Goal: Task Accomplishment & Management: Use online tool/utility

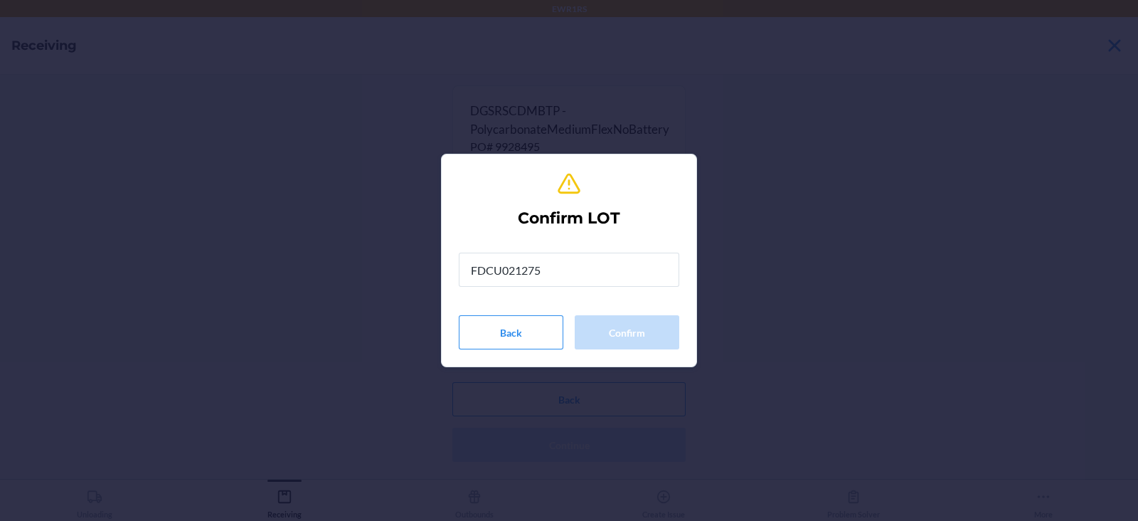
type input "FDCU0212756"
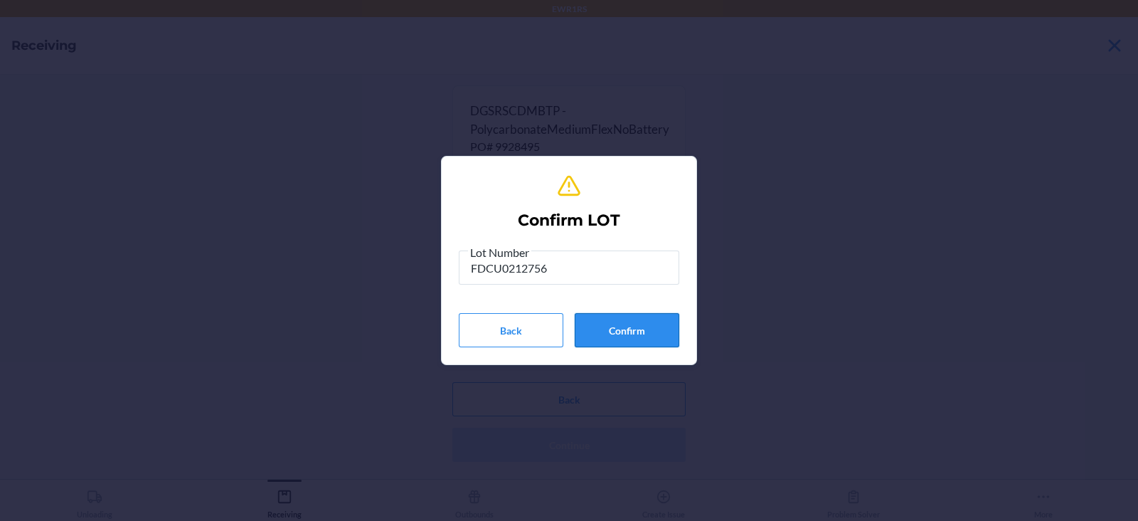
click at [631, 329] on button "Confirm" at bounding box center [627, 330] width 105 height 34
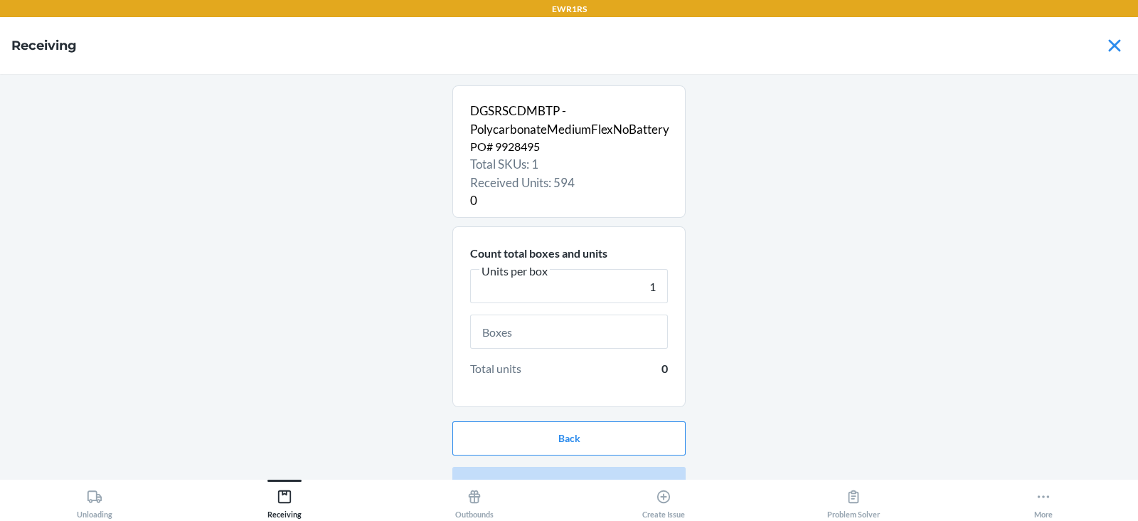
type input "1"
click at [530, 329] on input "text" at bounding box center [569, 331] width 198 height 34
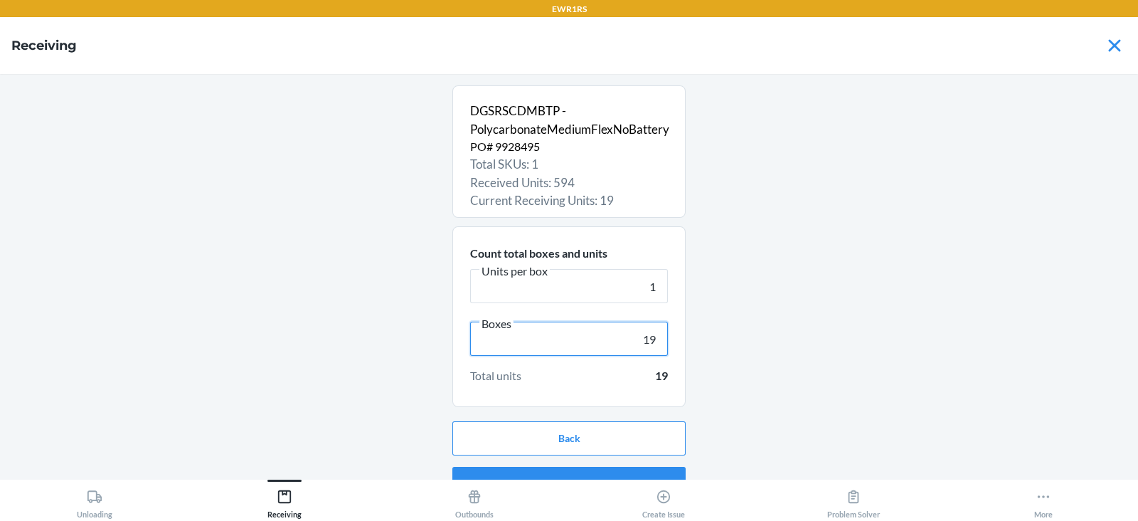
scroll to position [27, 0]
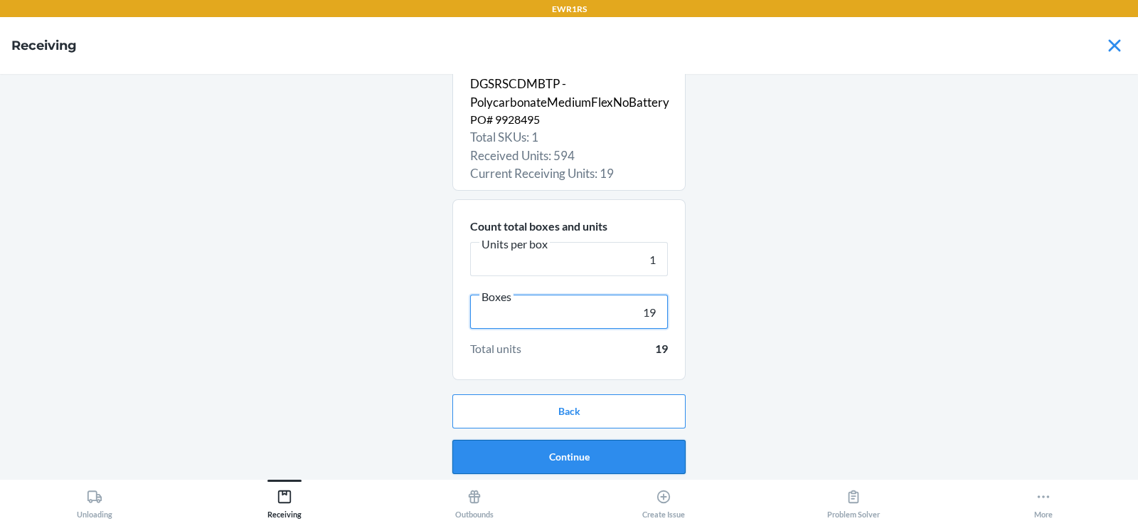
type input "19"
click at [550, 463] on button "Continue" at bounding box center [568, 457] width 233 height 34
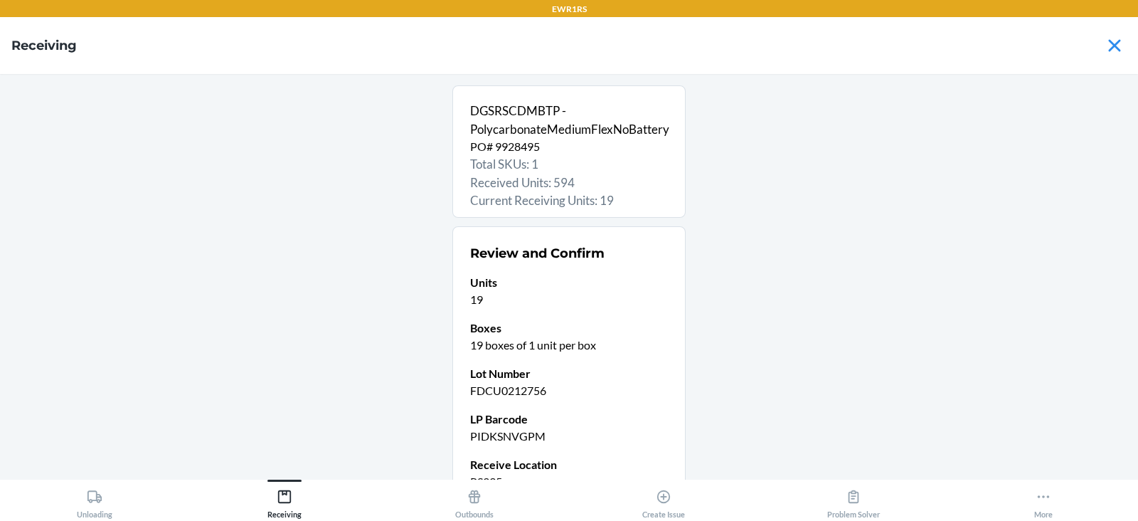
scroll to position [139, 0]
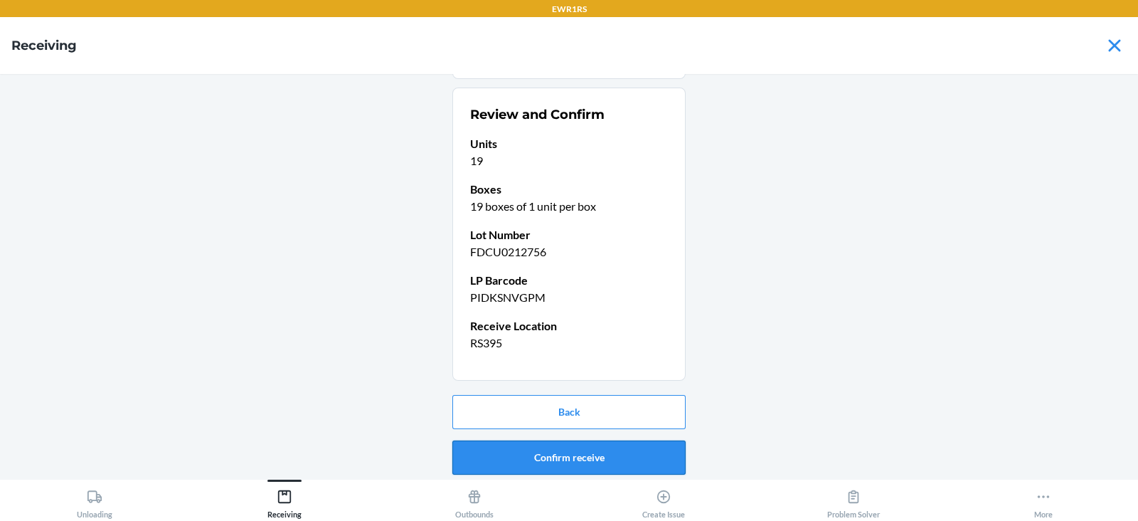
click at [546, 451] on button "Confirm receive" at bounding box center [568, 457] width 233 height 34
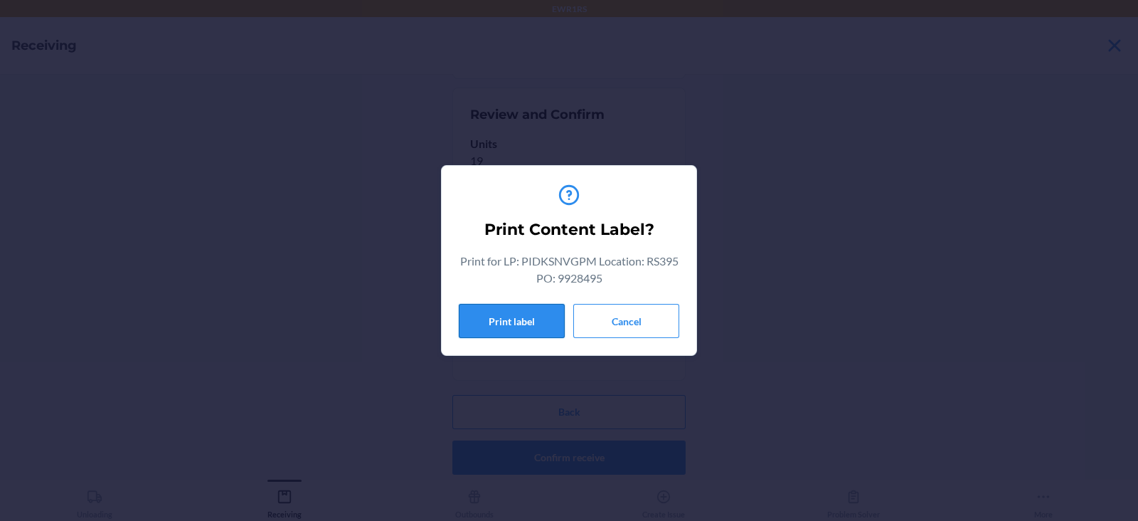
click at [508, 308] on button "Print label" at bounding box center [512, 321] width 106 height 34
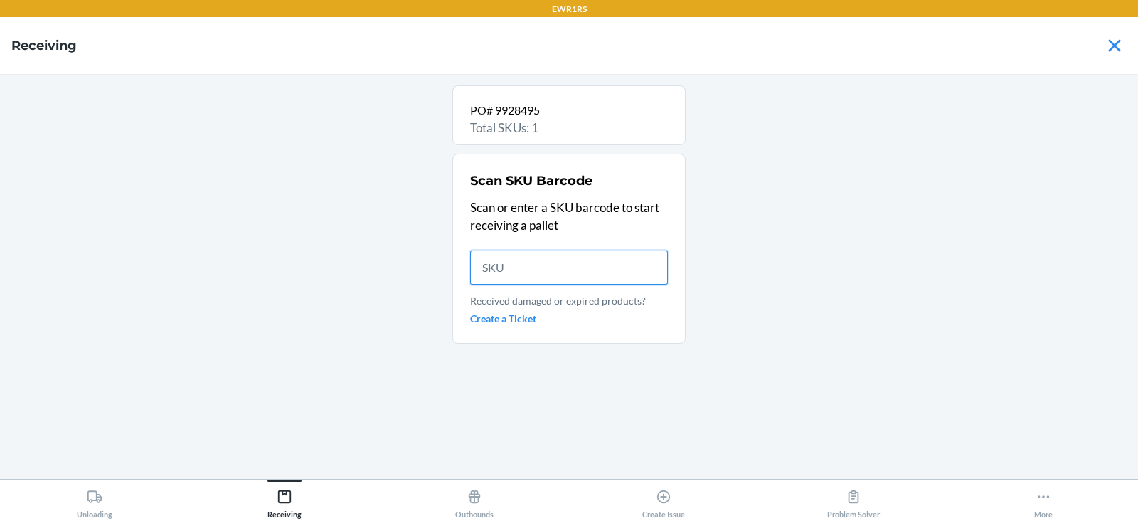
scroll to position [0, 0]
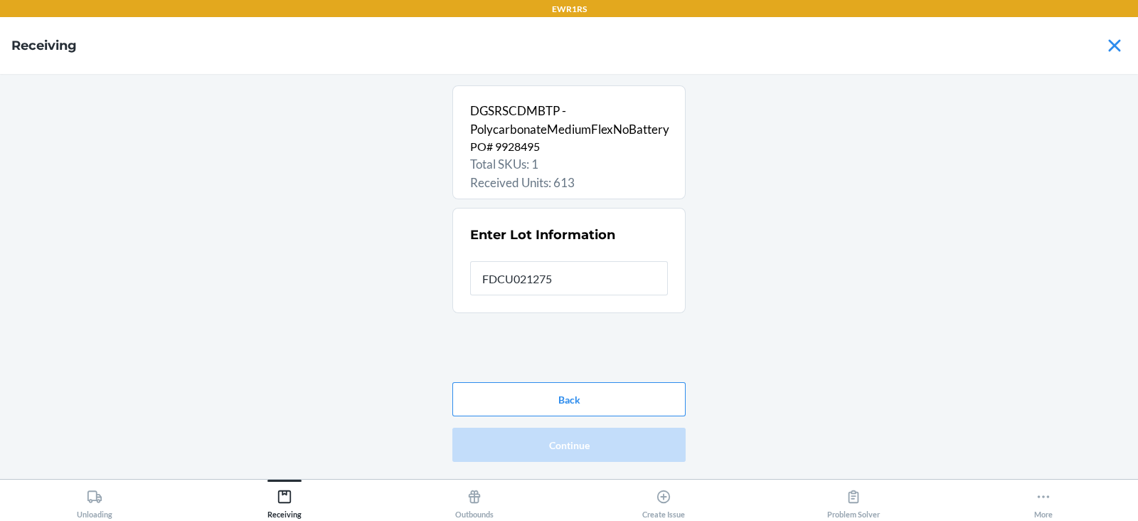
type input "FDCU0212756"
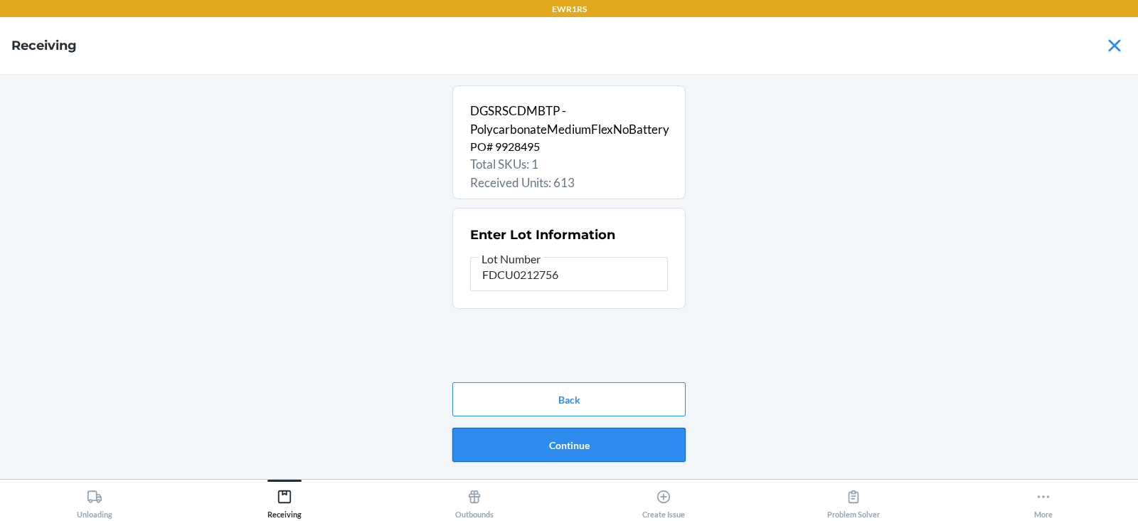
click at [560, 433] on button "Continue" at bounding box center [568, 445] width 233 height 34
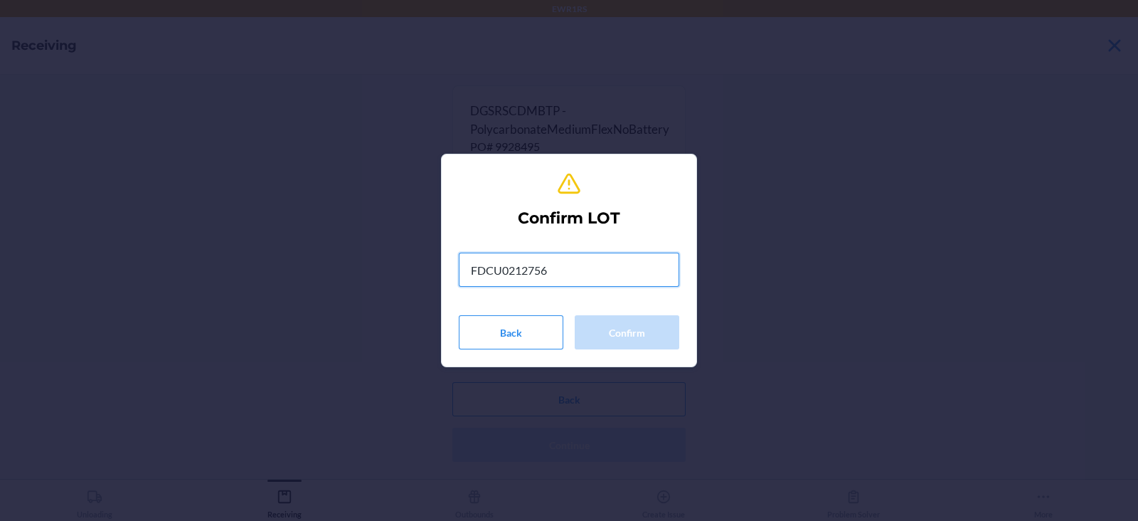
type input "FDCU0212756"
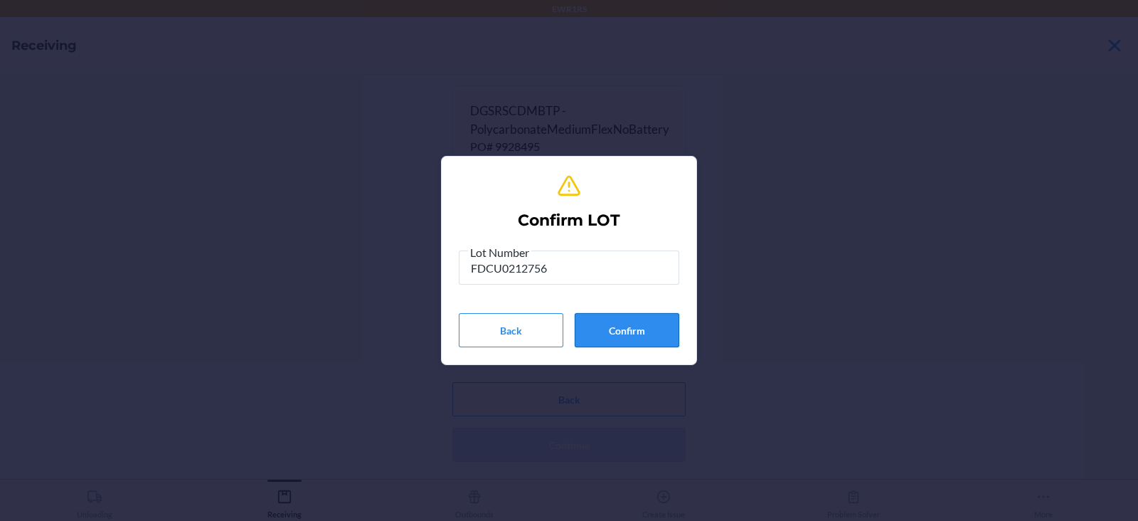
click at [617, 329] on button "Confirm" at bounding box center [627, 330] width 105 height 34
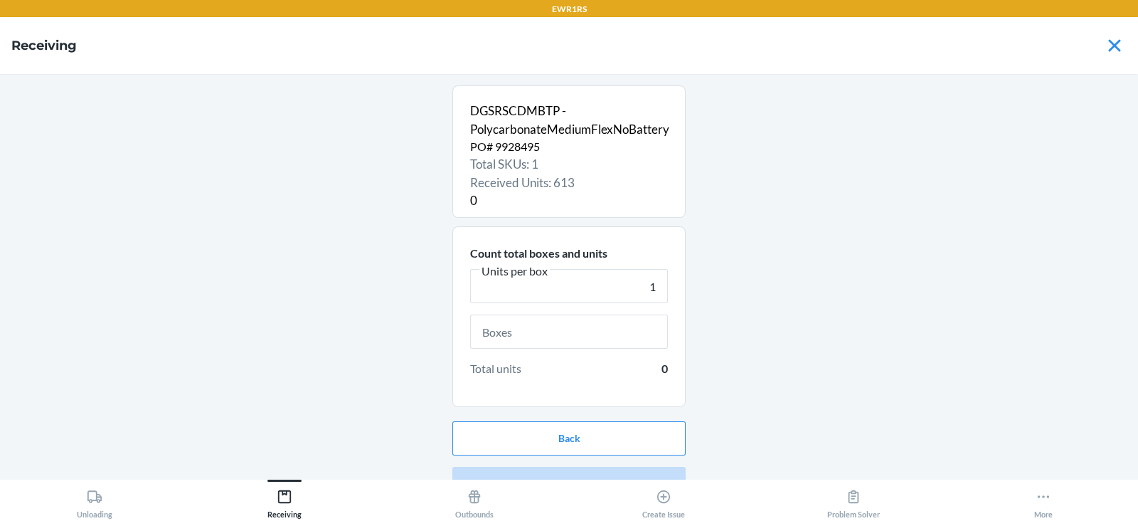
type input "1"
click at [535, 331] on input "text" at bounding box center [569, 331] width 198 height 34
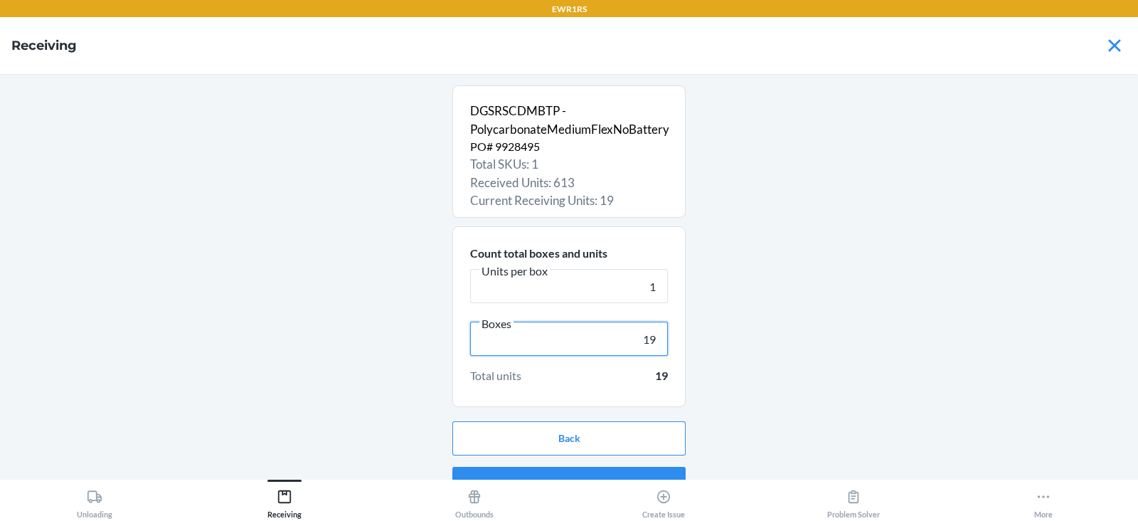
scroll to position [27, 0]
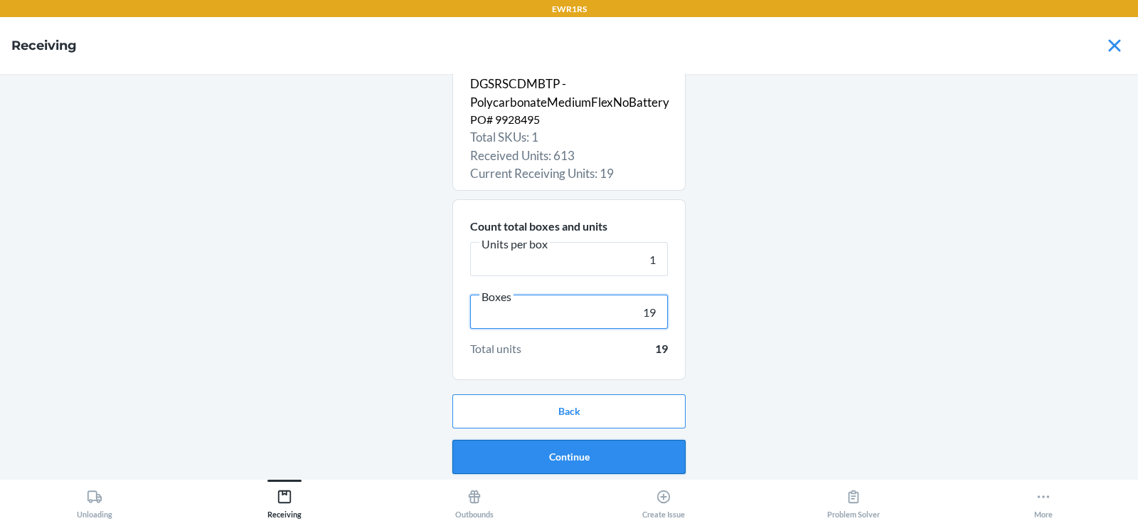
type input "19"
click at [568, 455] on button "Continue" at bounding box center [568, 457] width 233 height 34
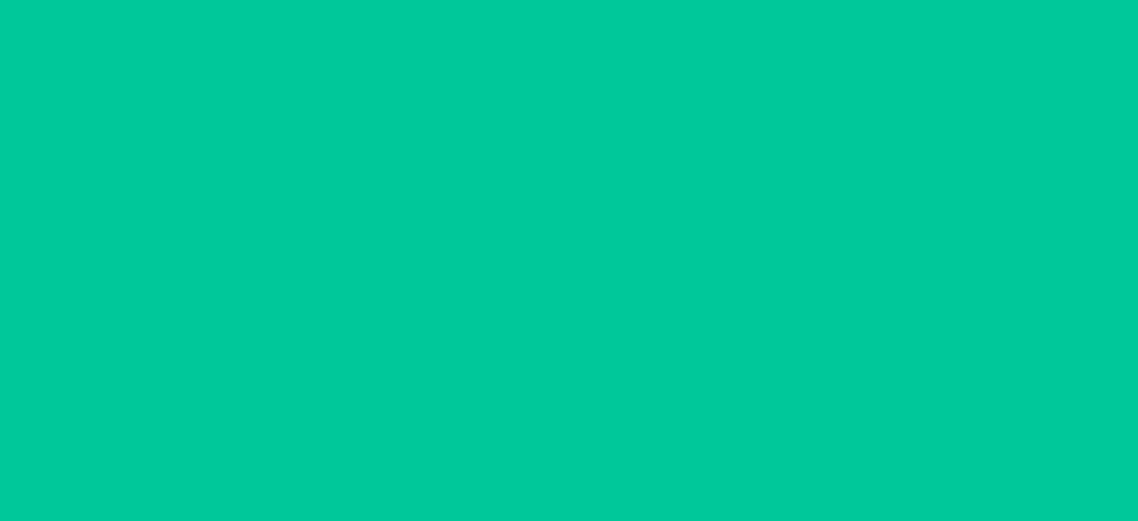
scroll to position [0, 0]
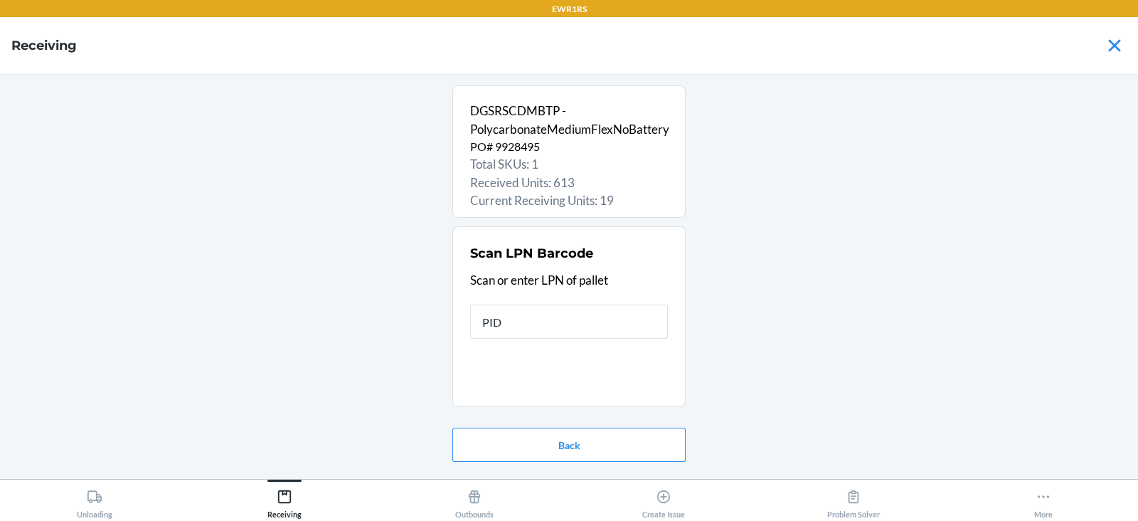
type input "PIDJ"
type input "R"
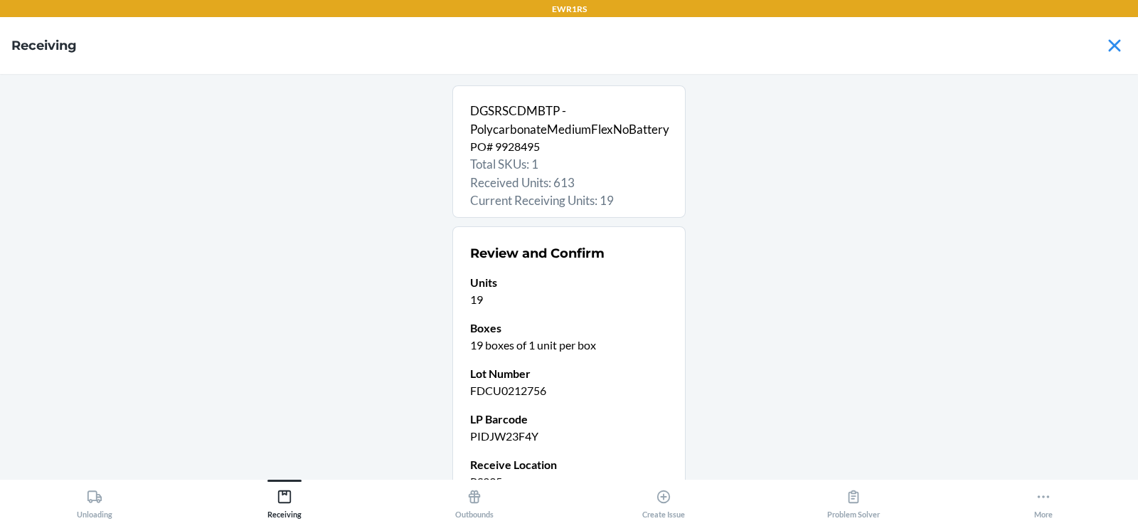
scroll to position [139, 0]
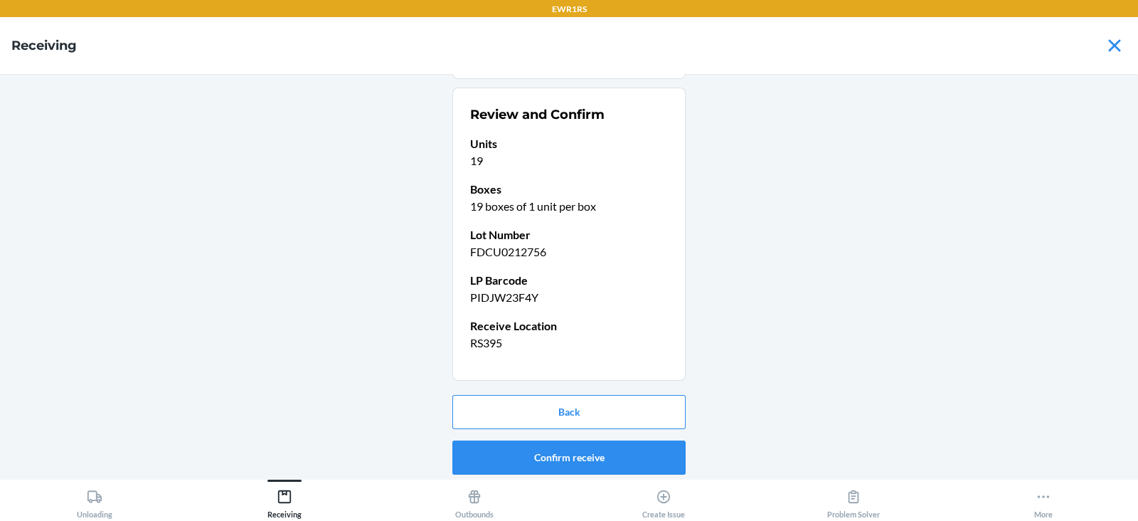
click at [548, 455] on button "Confirm receive" at bounding box center [568, 457] width 233 height 34
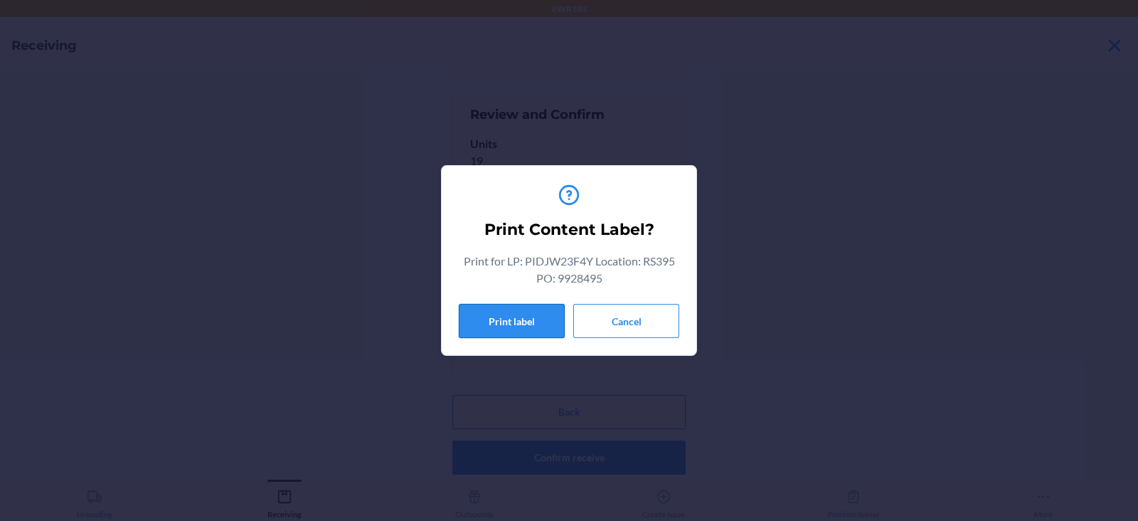
click at [521, 335] on button "Print label" at bounding box center [512, 321] width 106 height 34
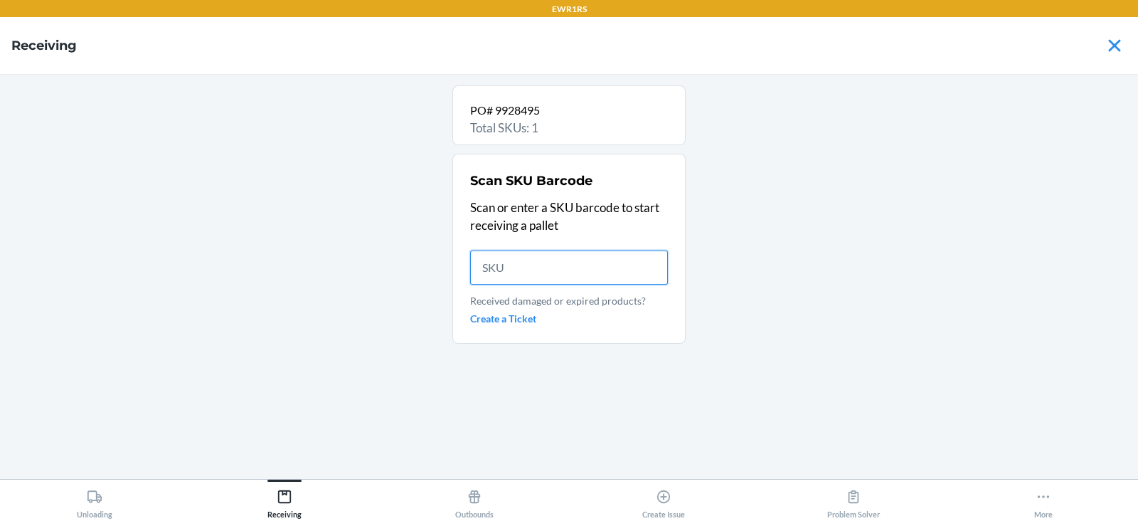
scroll to position [0, 0]
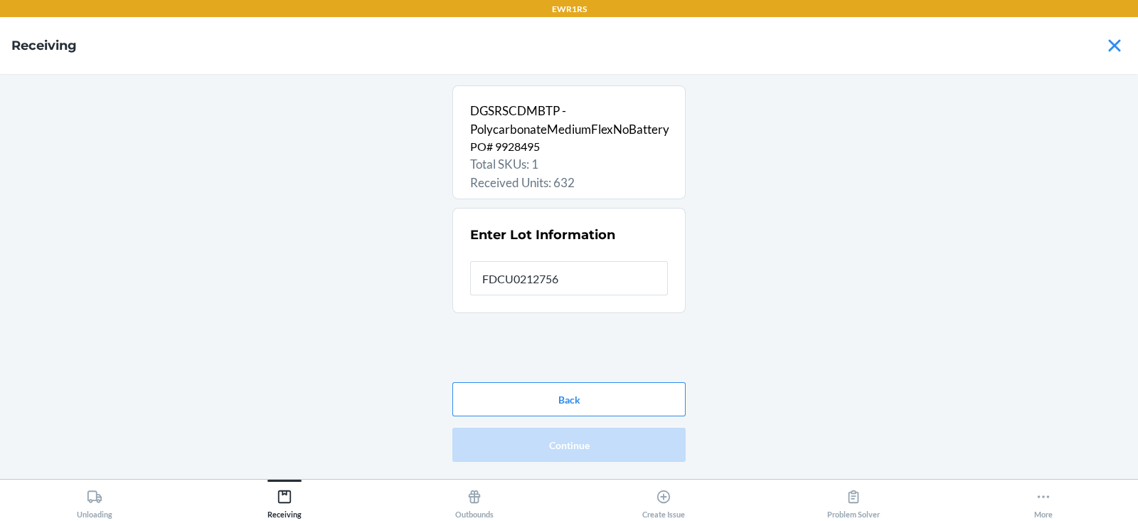
type input "FDCU0212756"
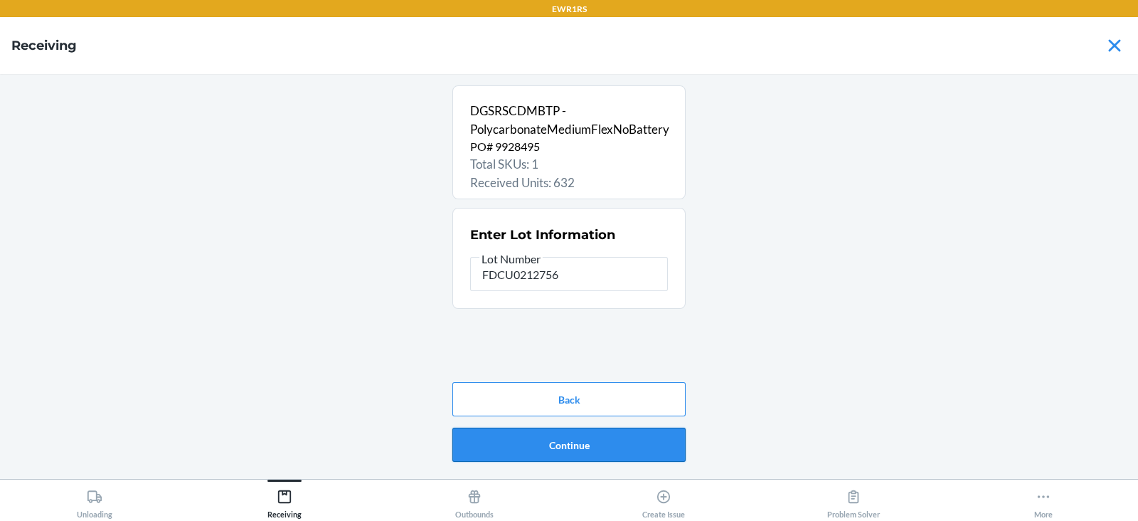
click at [555, 454] on button "Continue" at bounding box center [568, 445] width 233 height 34
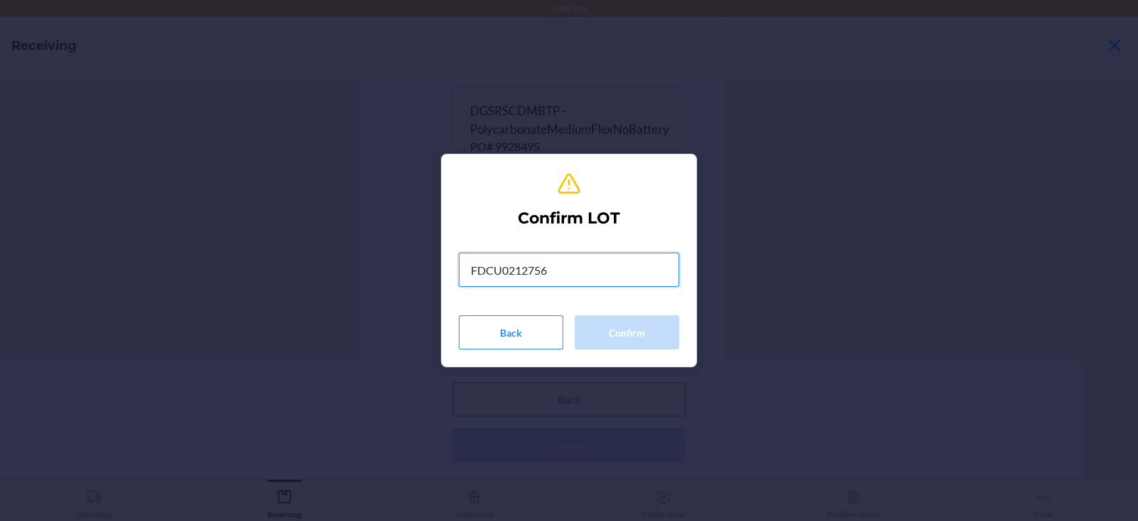
type input "FDCU0212756"
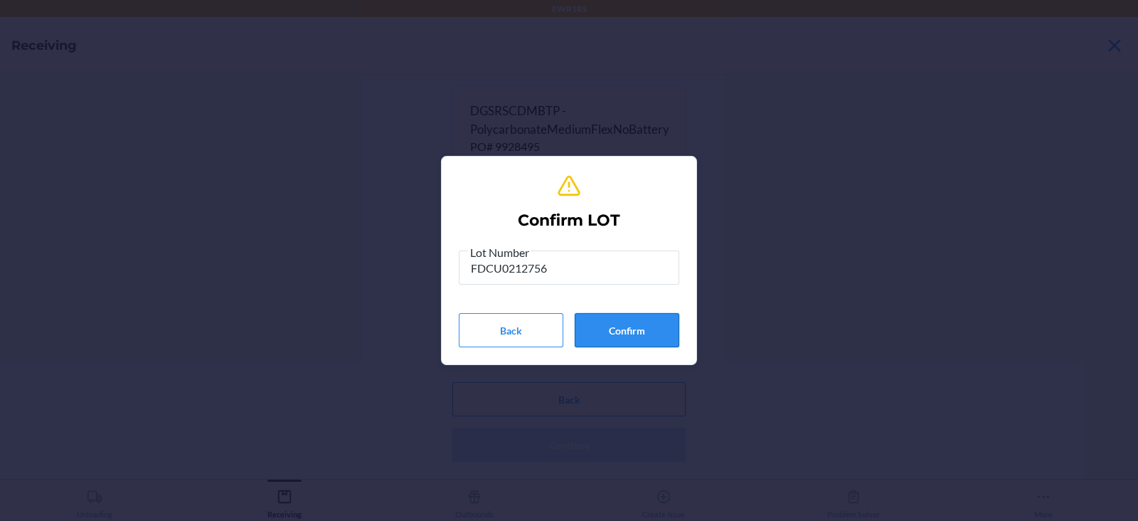
click at [623, 341] on button "Confirm" at bounding box center [627, 330] width 105 height 34
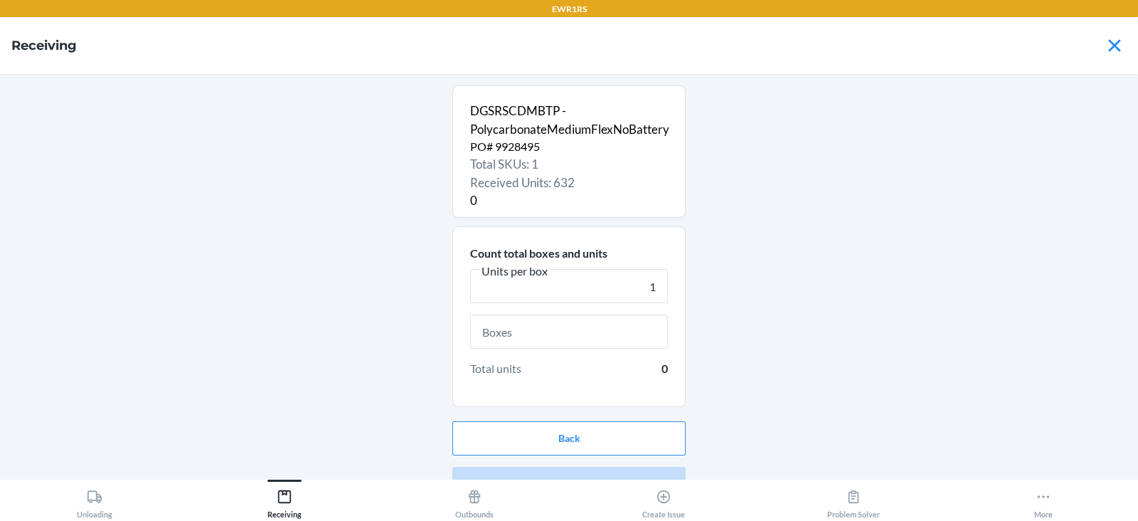
type input "1"
click at [550, 334] on input "text" at bounding box center [569, 331] width 198 height 34
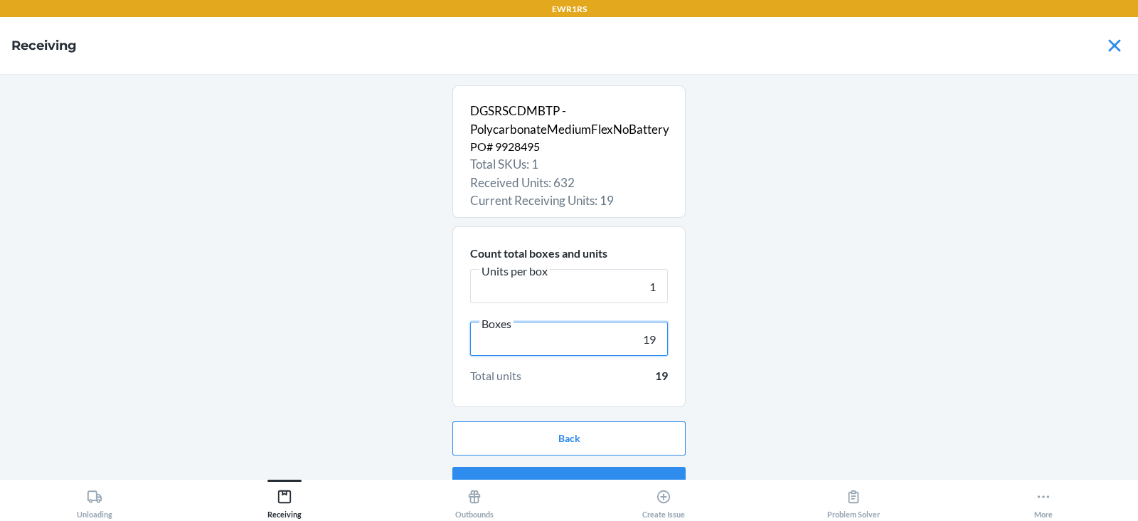
scroll to position [27, 0]
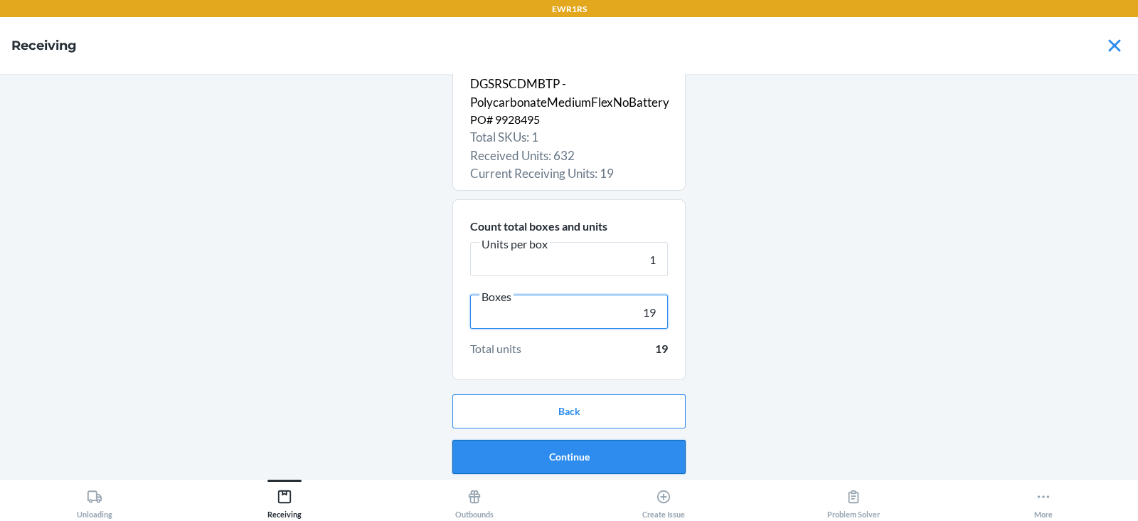
type input "19"
click at [547, 448] on button "Continue" at bounding box center [568, 457] width 233 height 34
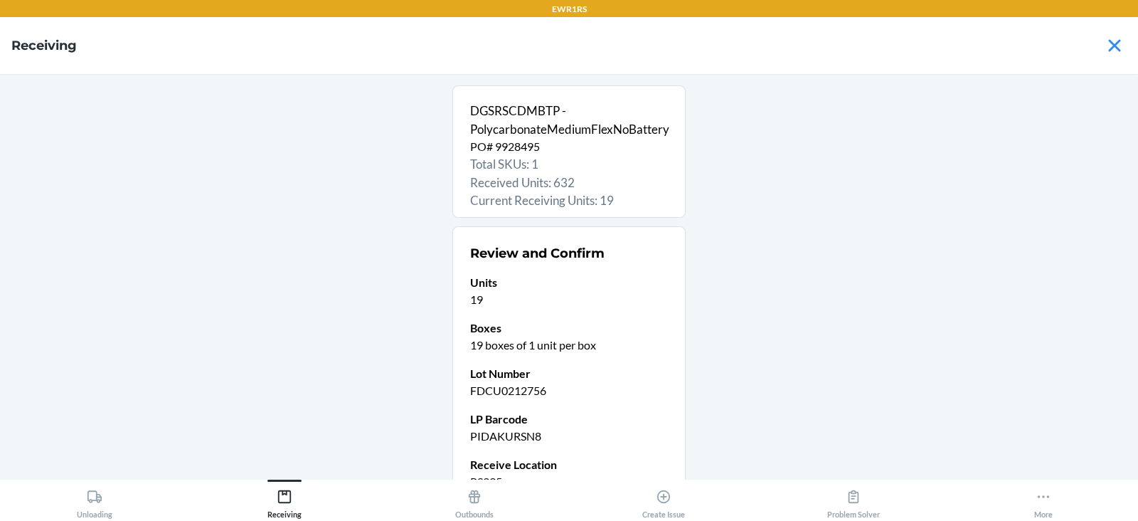
scroll to position [139, 0]
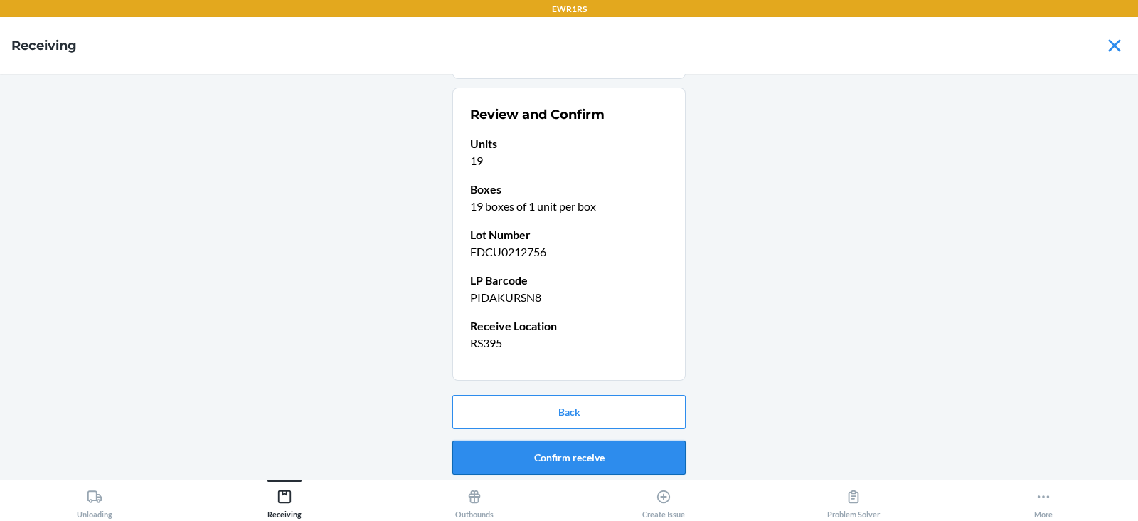
click at [544, 455] on button "Confirm receive" at bounding box center [568, 457] width 233 height 34
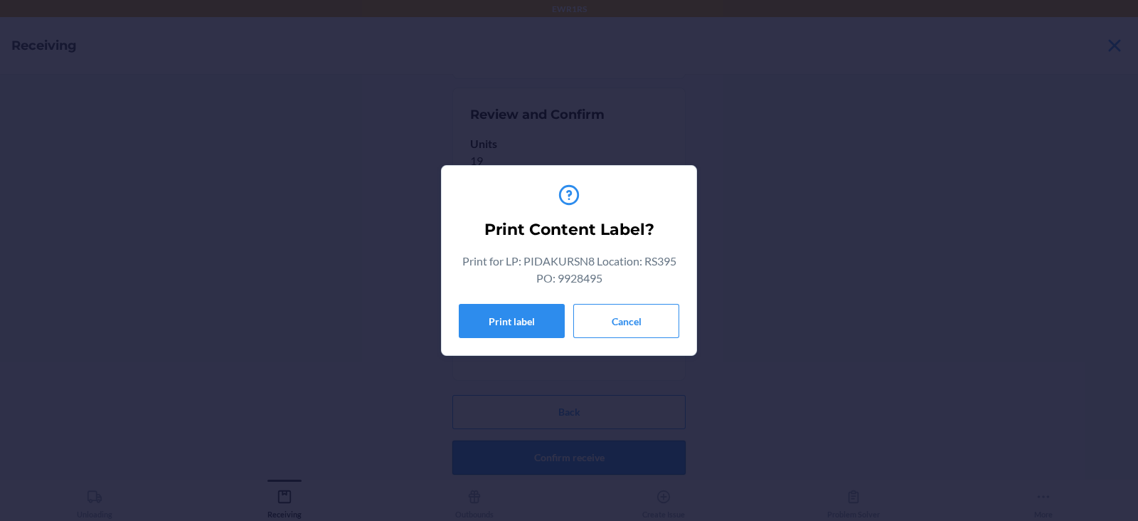
click at [500, 318] on button "Print label" at bounding box center [512, 321] width 106 height 34
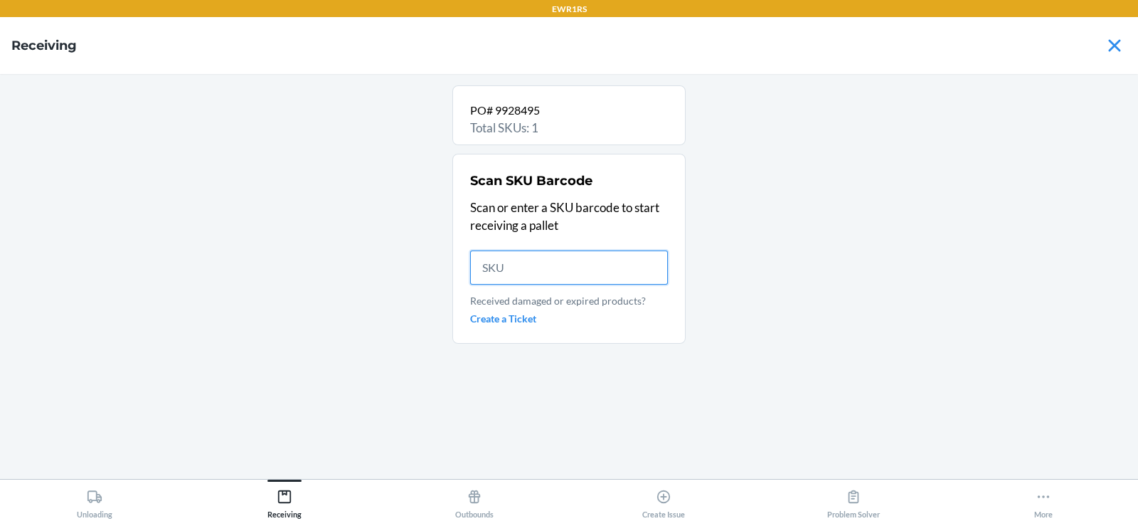
scroll to position [0, 0]
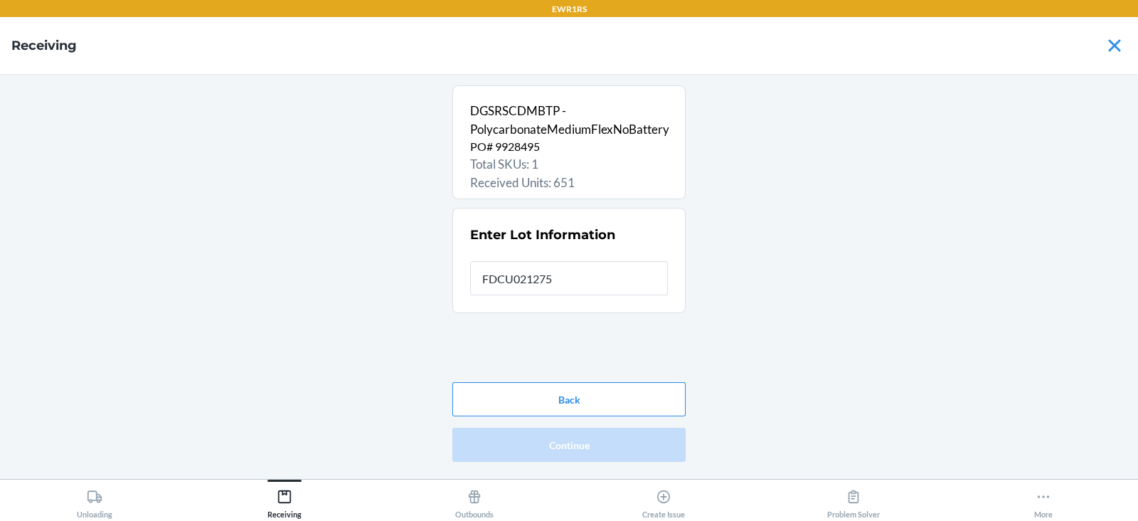
type input "FDCU0212756"
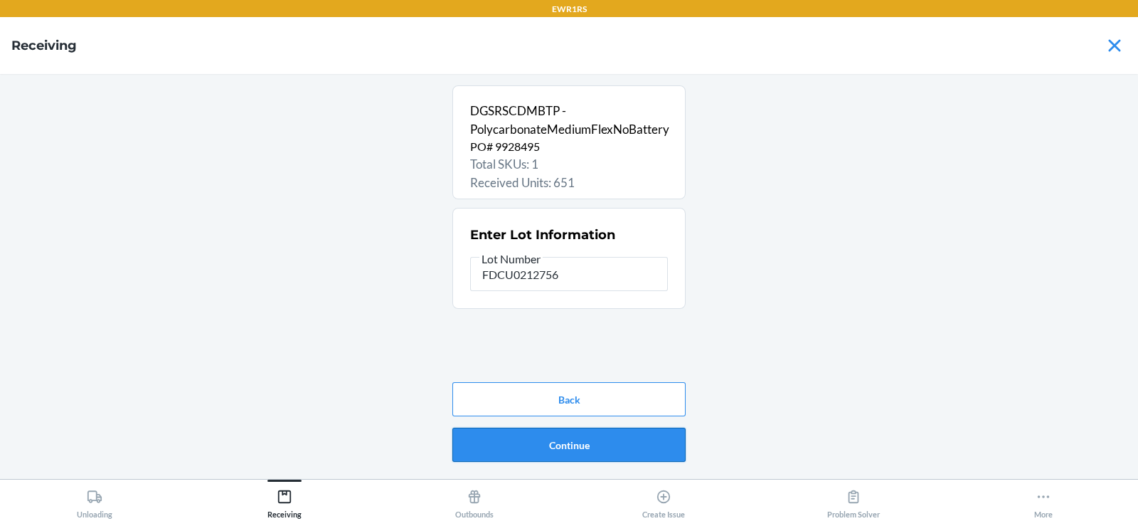
click at [562, 449] on button "Continue" at bounding box center [568, 445] width 233 height 34
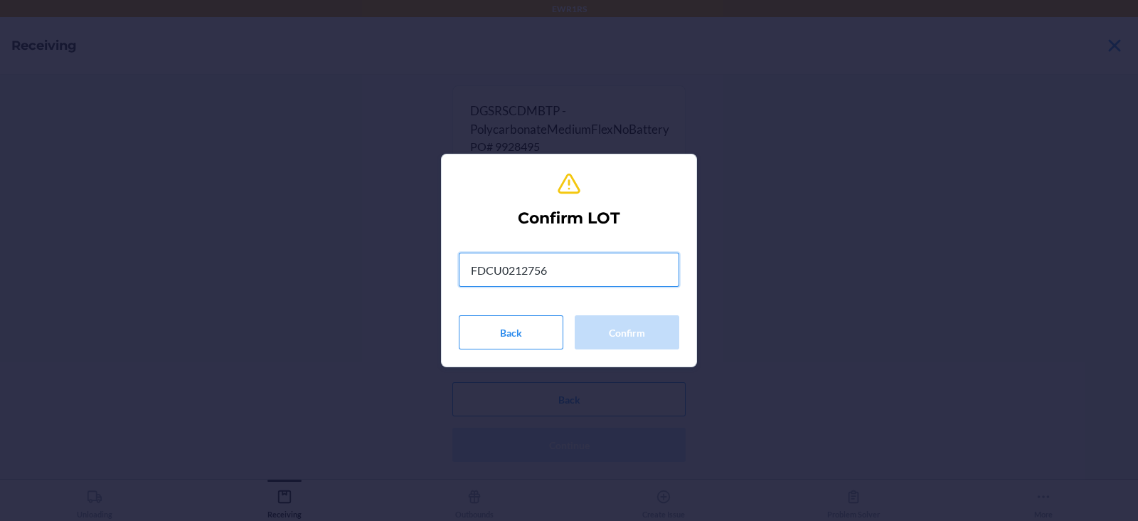
type input "FDCU0212756"
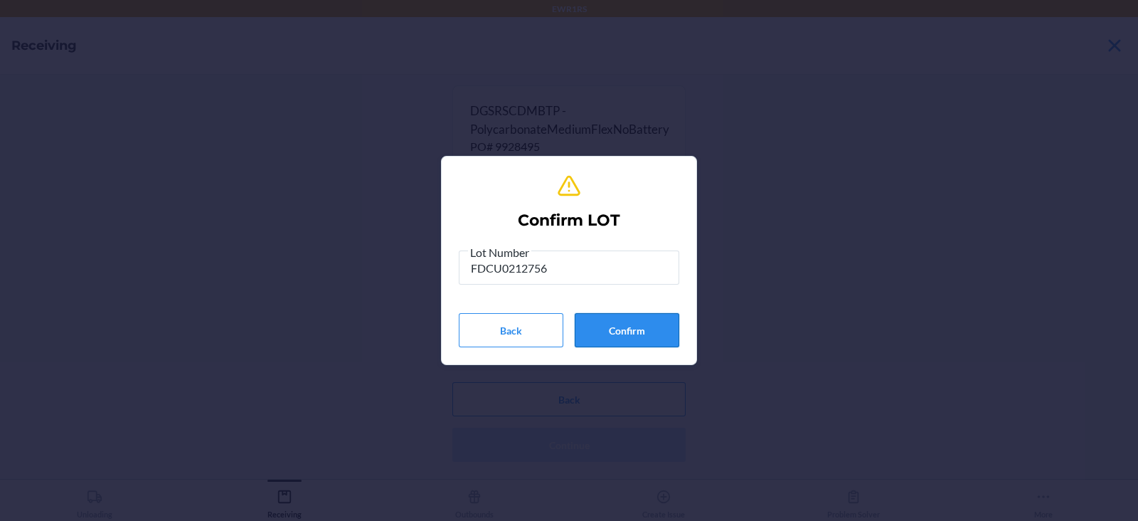
click at [647, 319] on button "Confirm" at bounding box center [627, 330] width 105 height 34
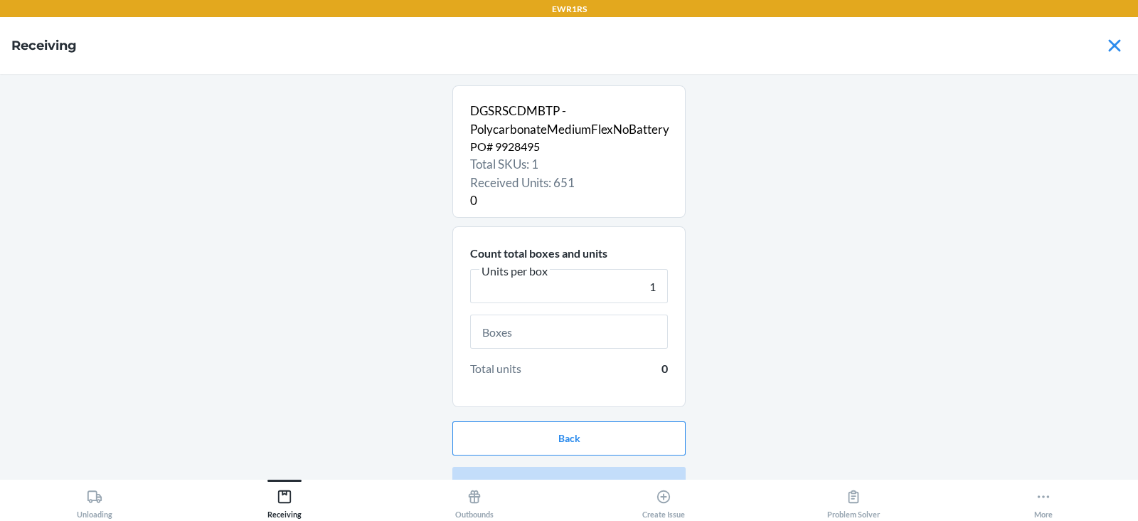
type input "1"
click at [534, 334] on input "text" at bounding box center [569, 331] width 198 height 34
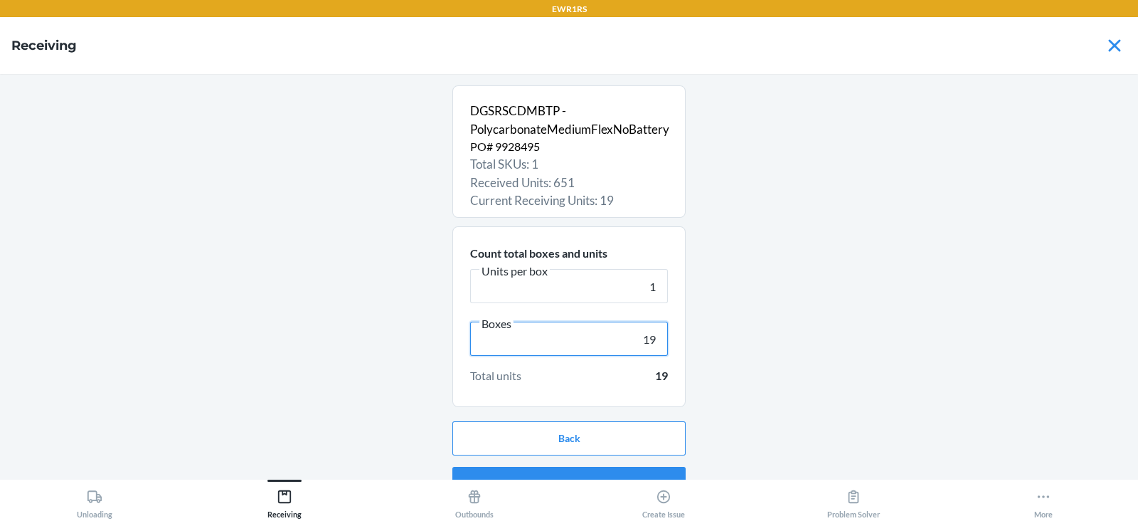
scroll to position [27, 0]
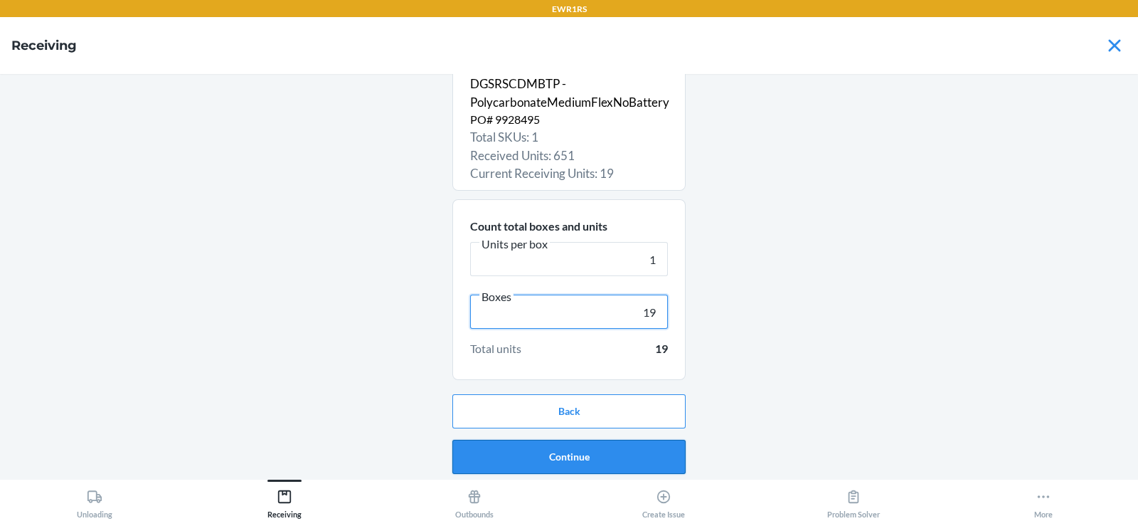
type input "19"
click at [540, 459] on button "Continue" at bounding box center [568, 457] width 233 height 34
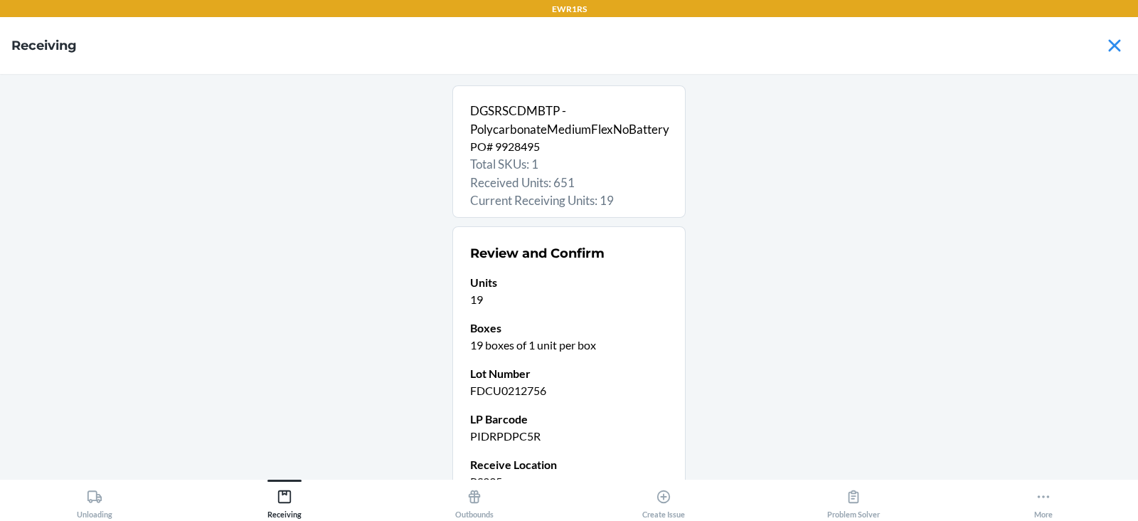
scroll to position [139, 0]
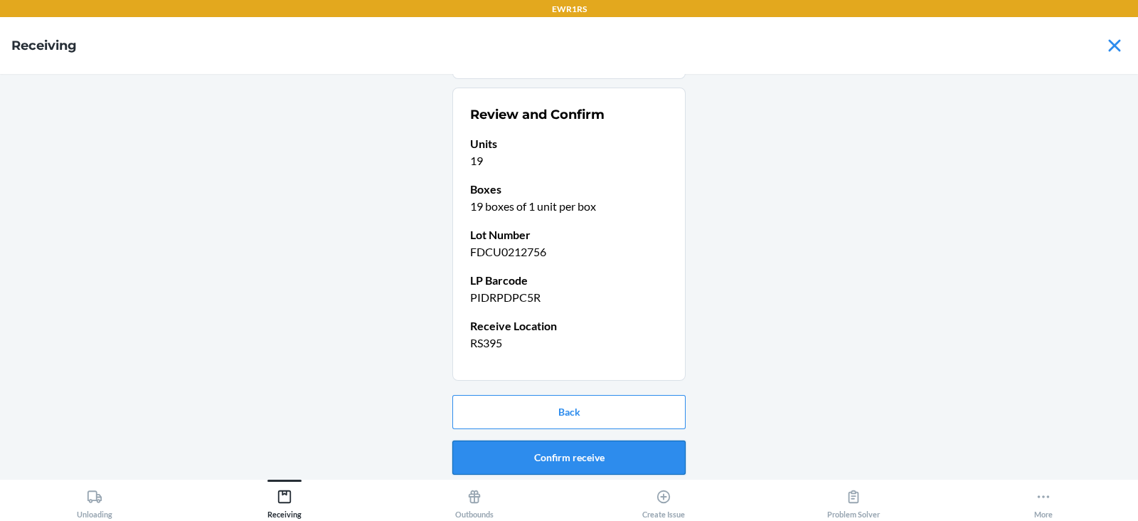
click at [550, 455] on button "Confirm receive" at bounding box center [568, 457] width 233 height 34
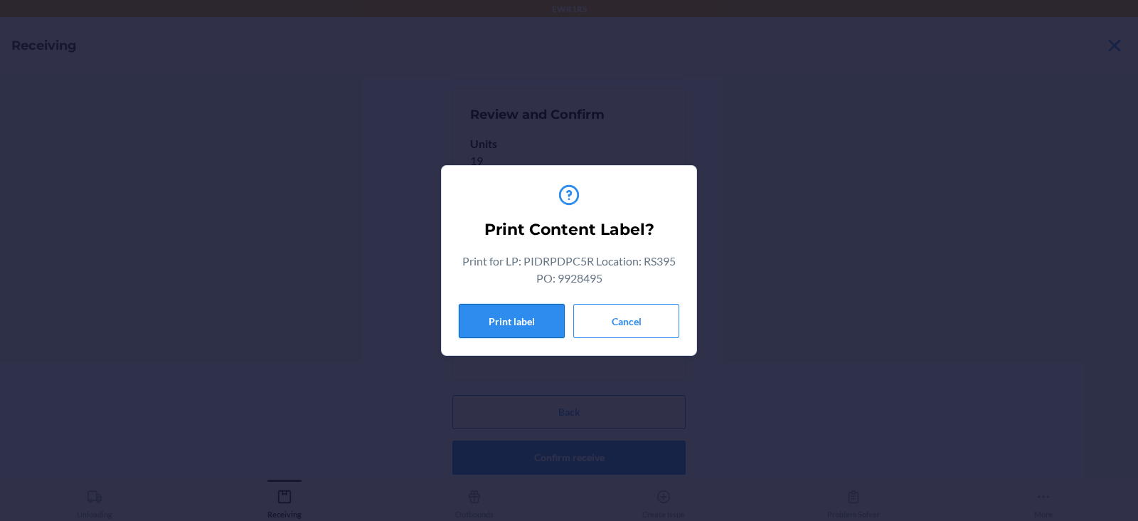
click at [497, 328] on button "Print label" at bounding box center [512, 321] width 106 height 34
